Goal: Check status

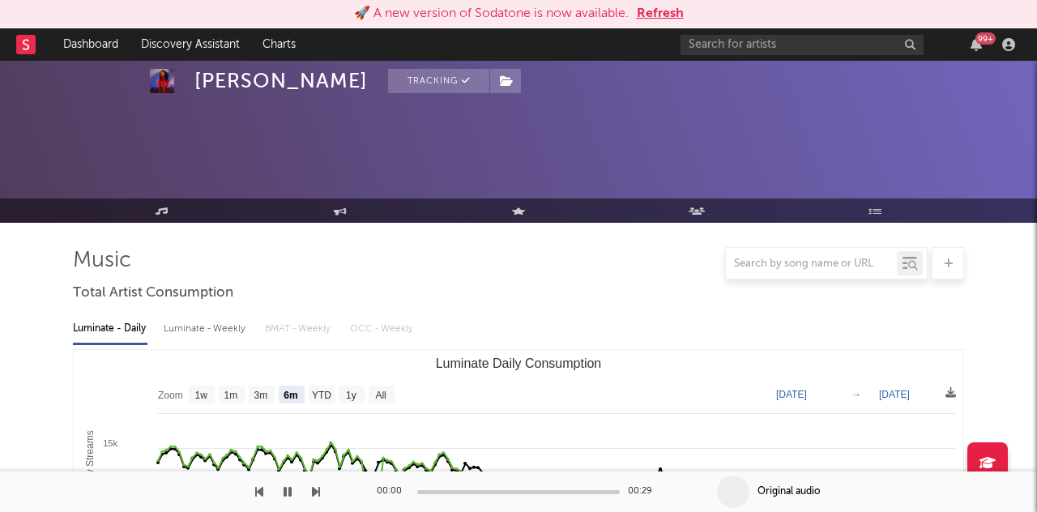
select select "6m"
select select "1w"
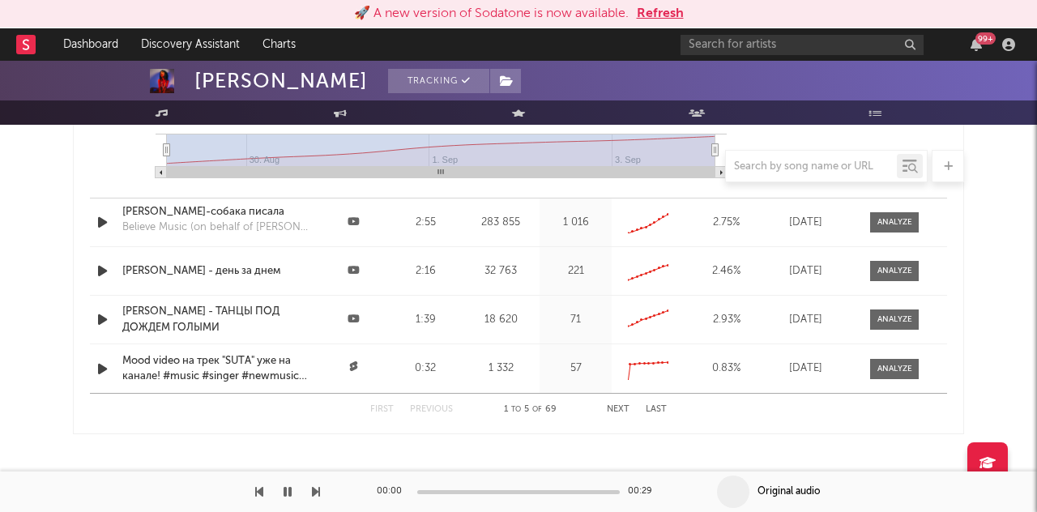
scroll to position [2259, 0]
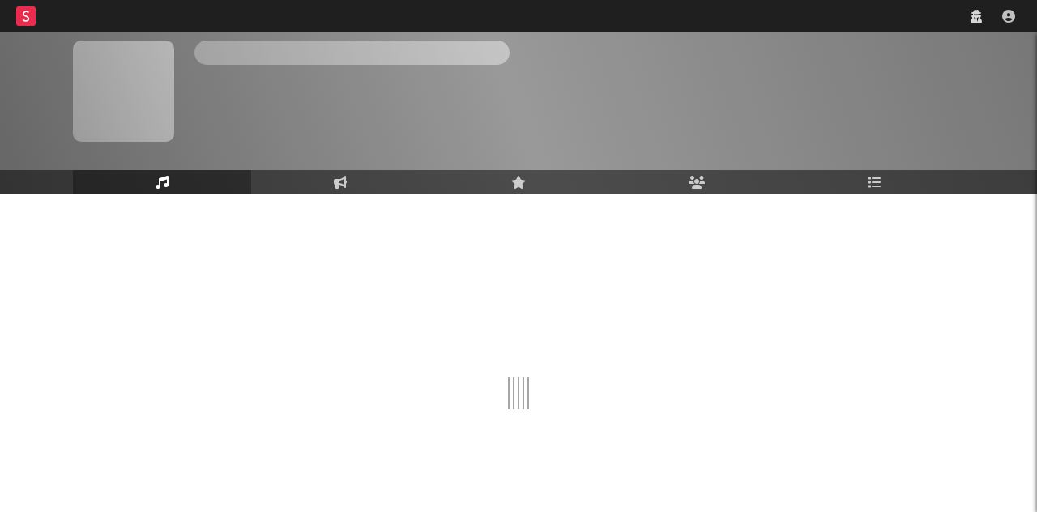
scroll to position [51, 0]
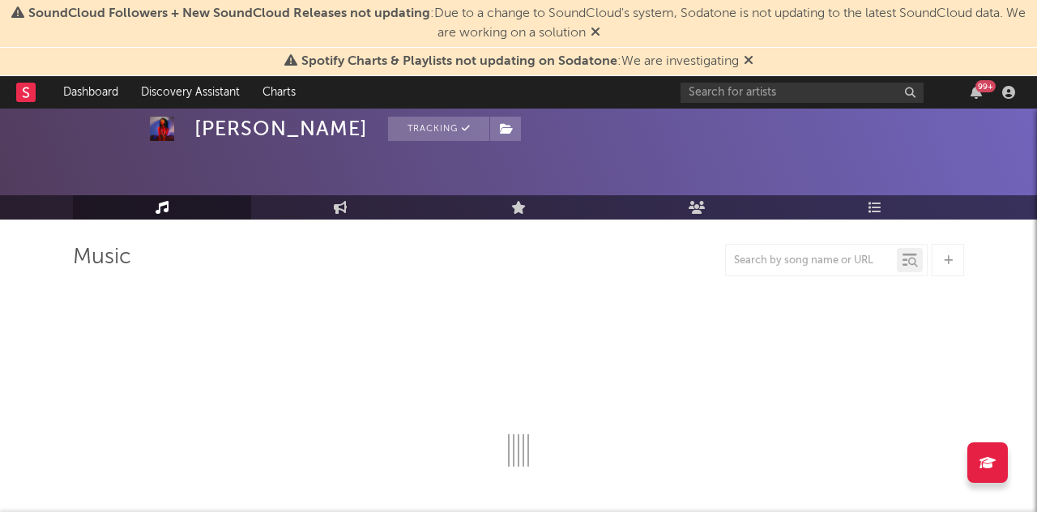
select select "6m"
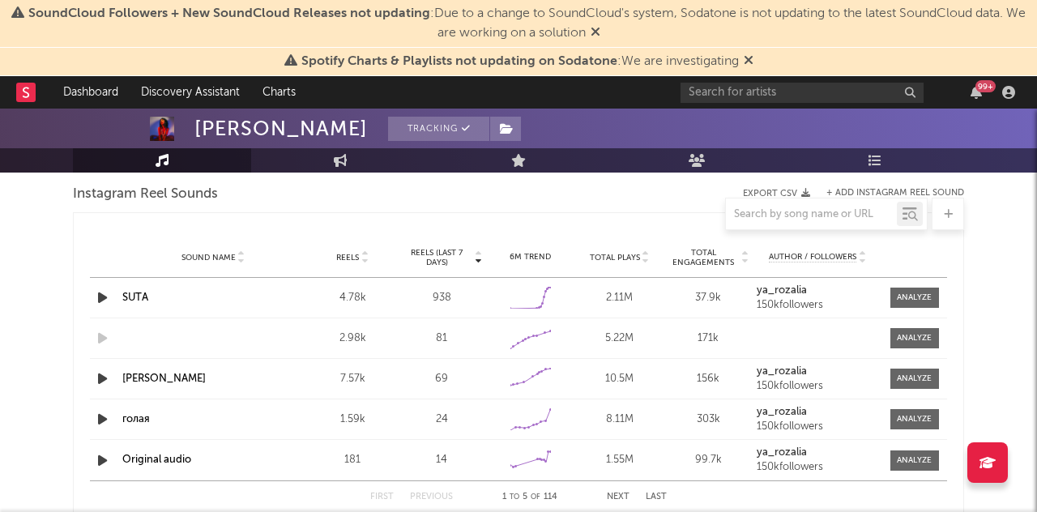
scroll to position [1490, 0]
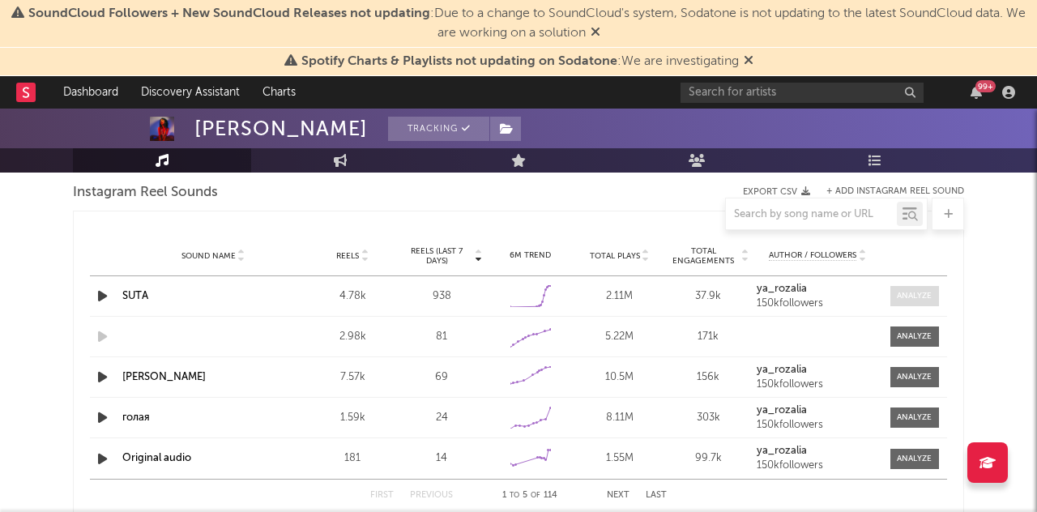
click at [901, 305] on span at bounding box center [914, 296] width 49 height 20
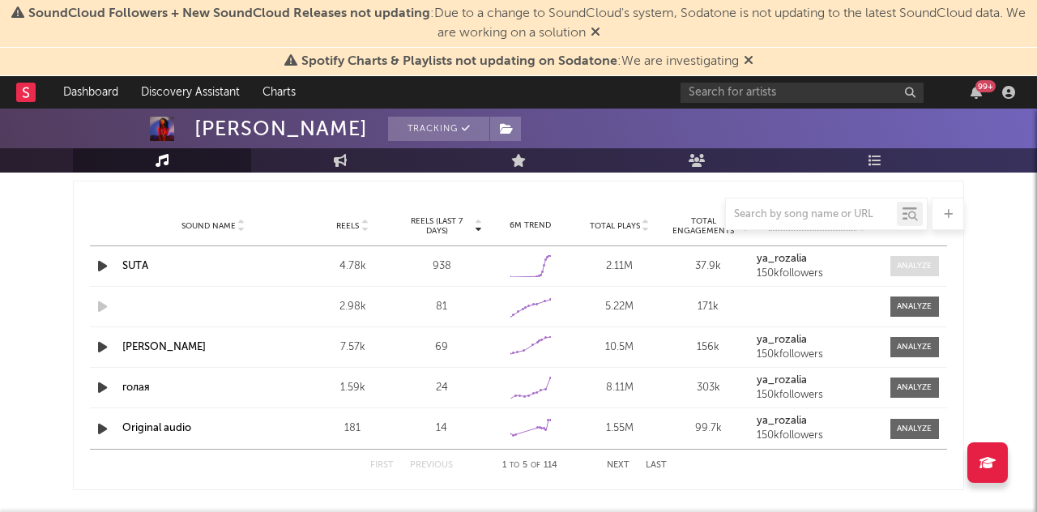
scroll to position [1507, 0]
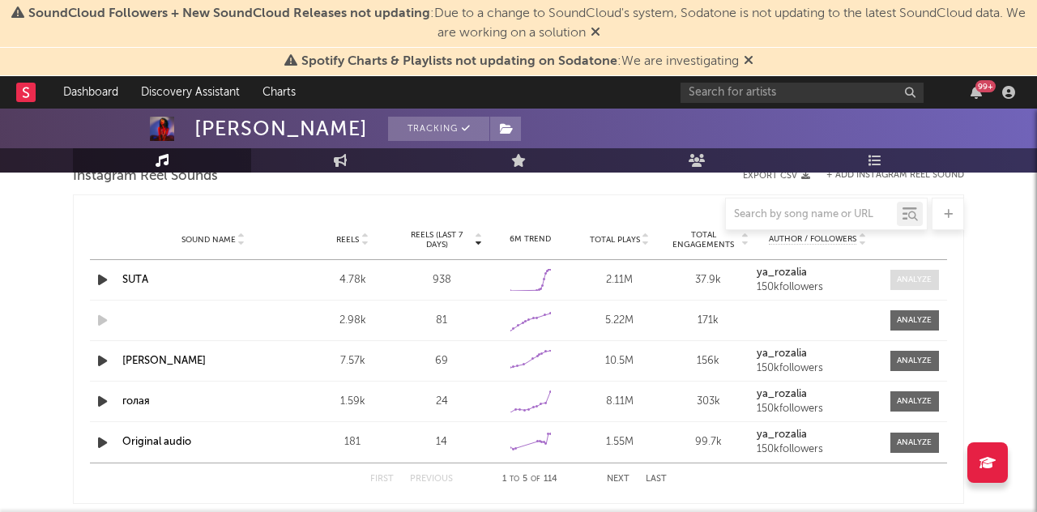
click at [907, 284] on div at bounding box center [914, 280] width 35 height 12
select select "1w"
